Goal: Navigation & Orientation: Go to known website

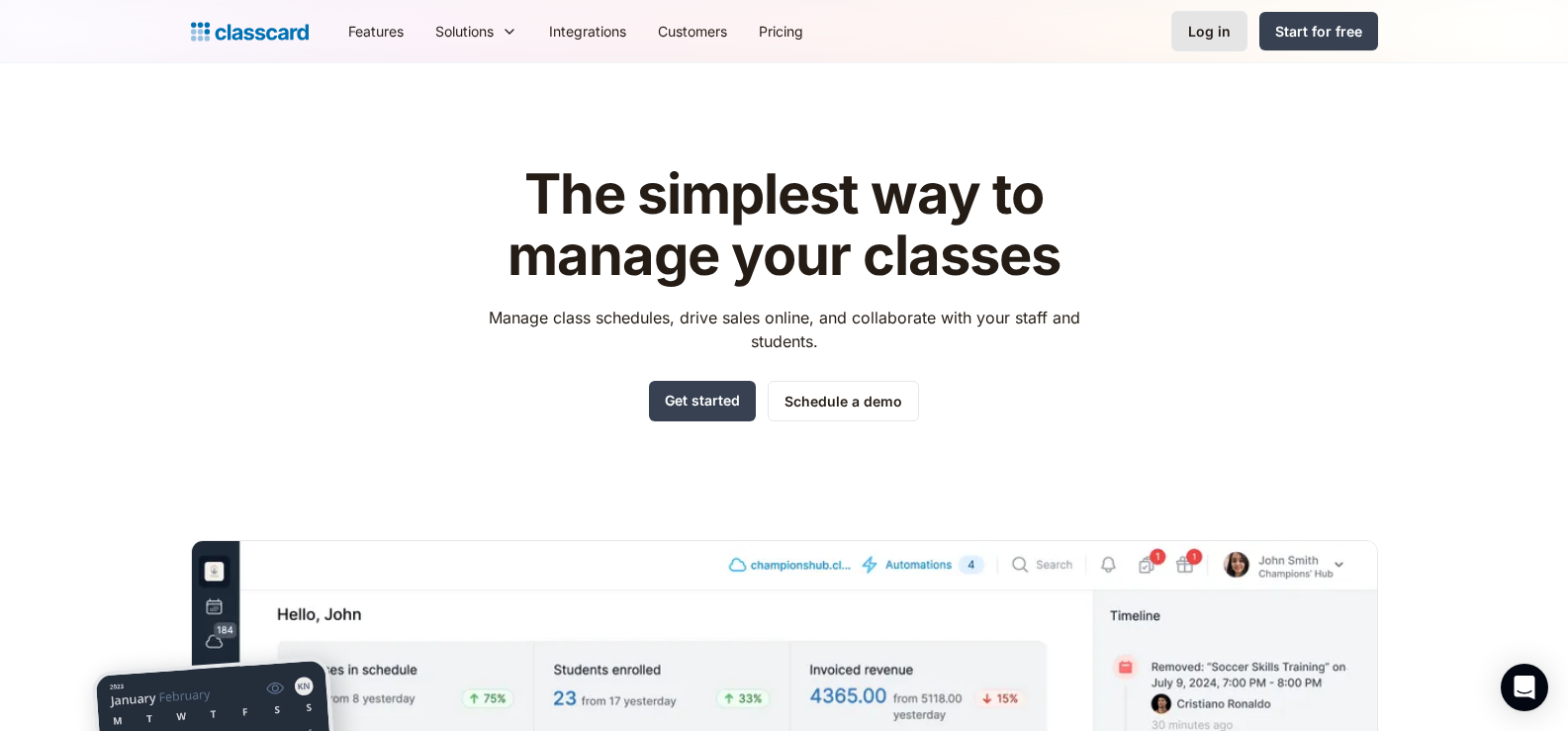
click at [1206, 39] on div "Log in" at bounding box center [1209, 31] width 43 height 21
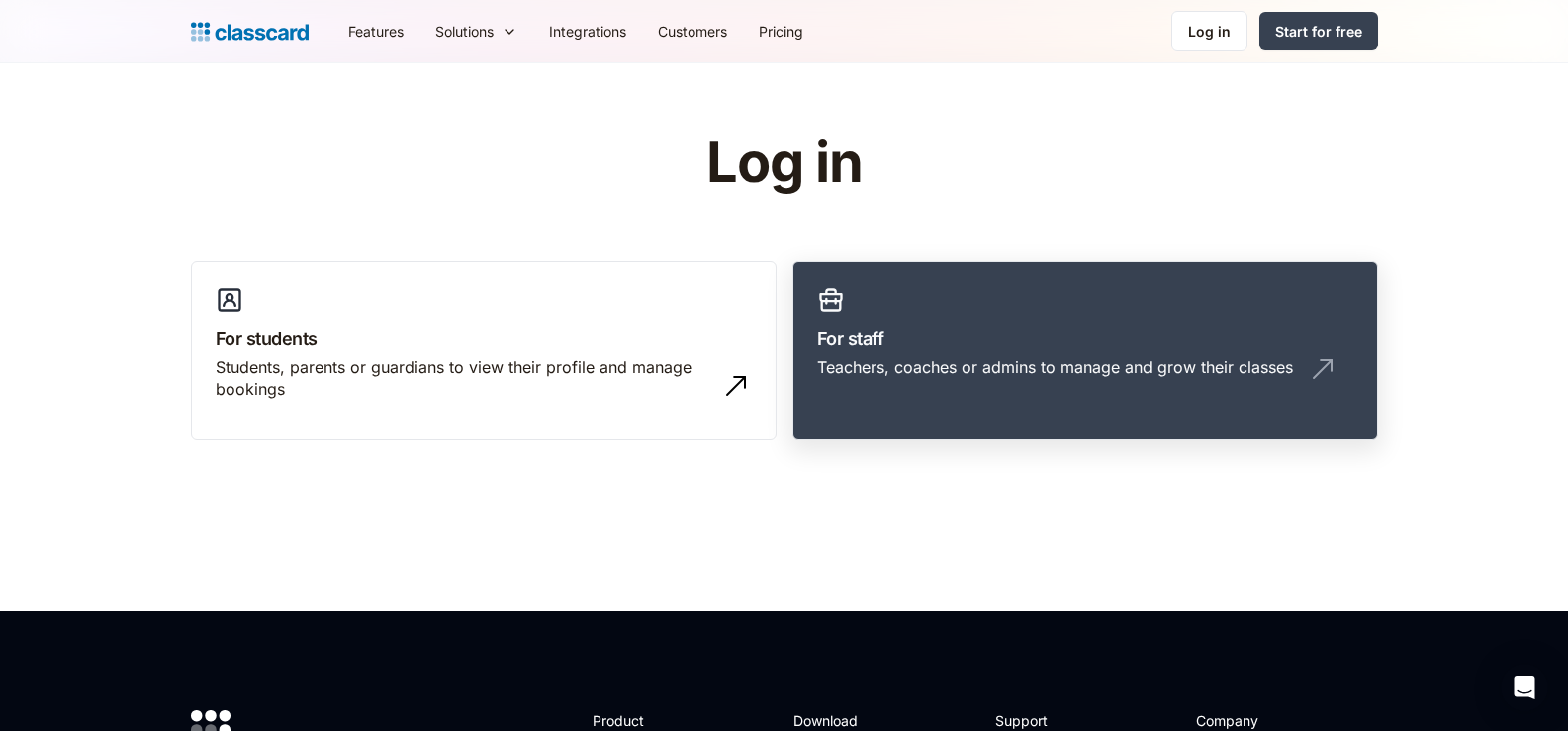
click at [1162, 394] on link "For staff Teachers, coaches or admins to manage and grow their classes" at bounding box center [1085, 351] width 586 height 180
